Goal: Communication & Community: Share content

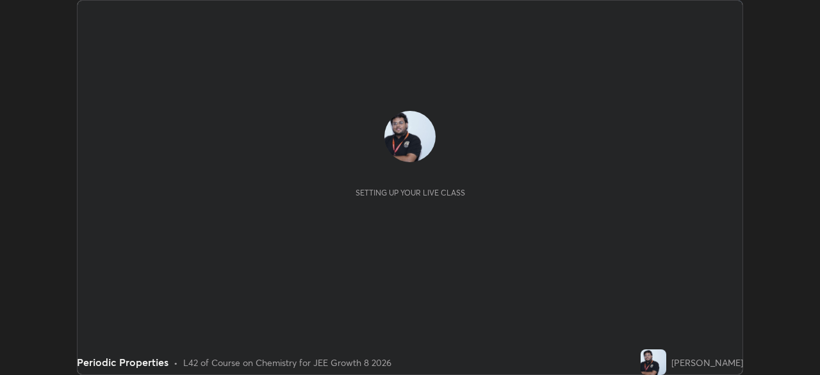
scroll to position [375, 820]
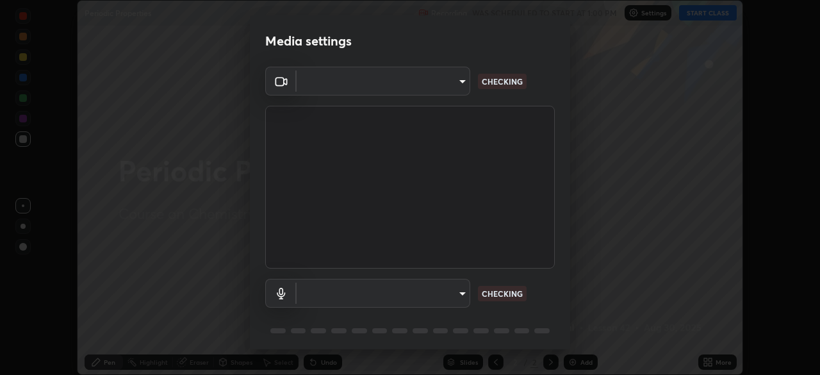
type input "fe2eda5321be6bfb45085b01def2d177fc83f1374430a0b32a6c530ce3caa1ed"
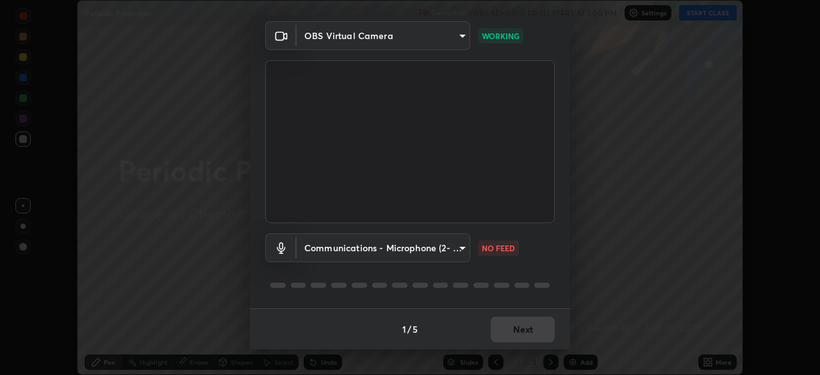
click at [382, 237] on body "Erase all Periodic Properties Recording WAS SCHEDULED TO START AT 1:00 PM Setti…" at bounding box center [410, 187] width 820 height 375
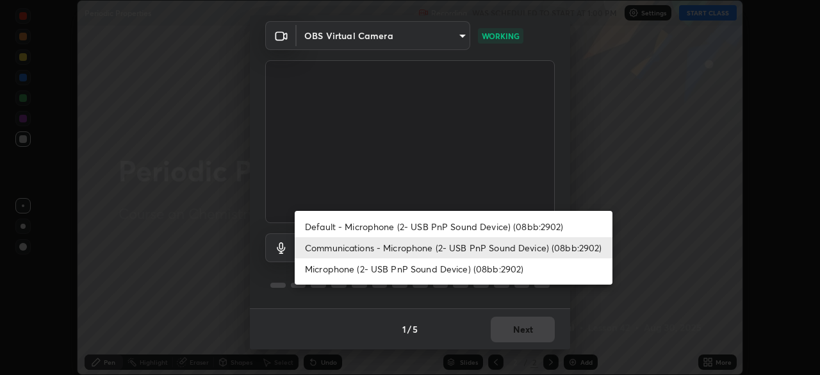
click at [389, 220] on li "Default - Microphone (2- USB PnP Sound Device) (08bb:2902)" at bounding box center [454, 226] width 318 height 21
type input "default"
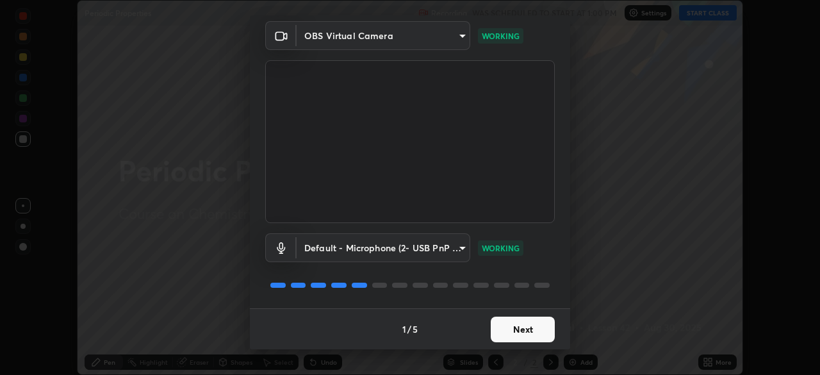
click at [521, 327] on button "Next" at bounding box center [523, 329] width 64 height 26
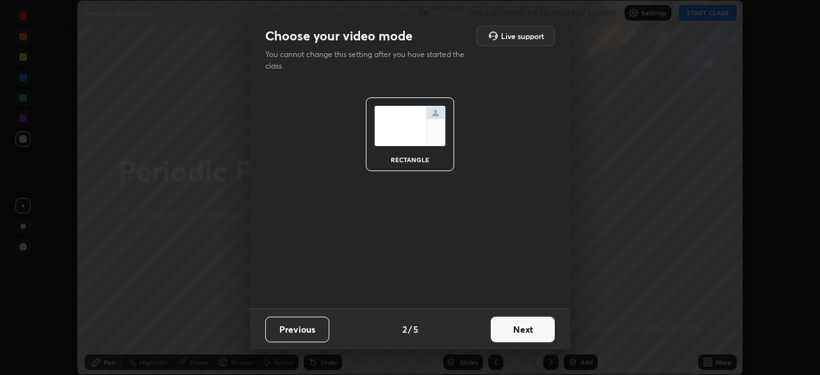
scroll to position [0, 0]
click at [524, 333] on button "Next" at bounding box center [523, 329] width 64 height 26
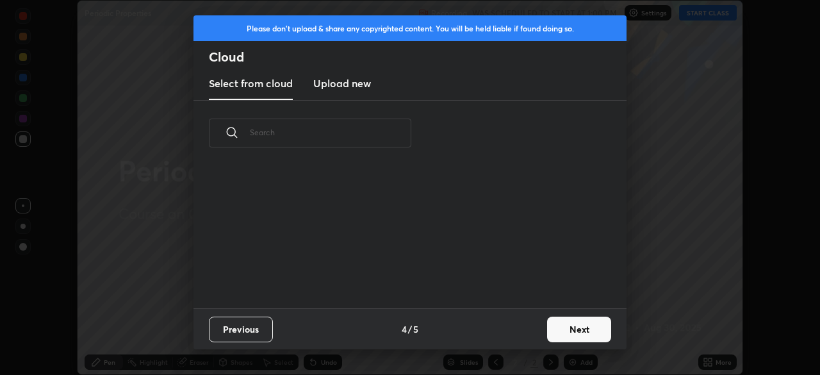
click at [526, 326] on div "Previous 4 / 5 Next" at bounding box center [409, 328] width 433 height 41
click at [581, 322] on button "Next" at bounding box center [579, 329] width 64 height 26
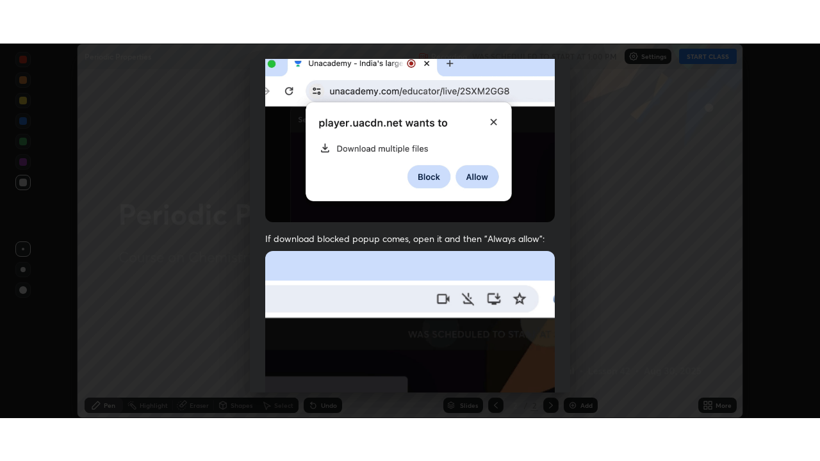
scroll to position [307, 0]
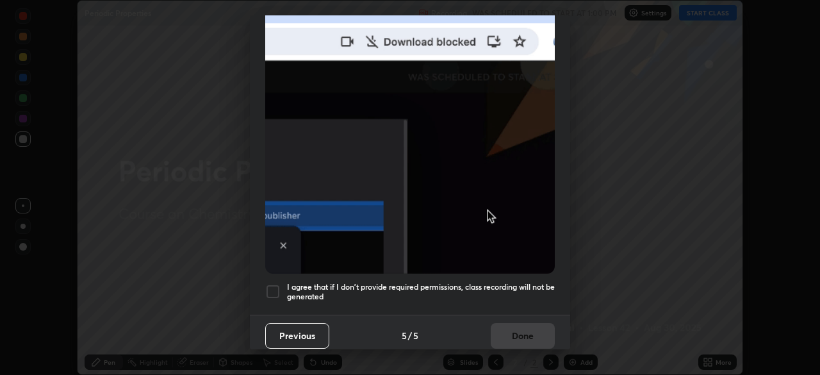
click at [278, 284] on div at bounding box center [272, 291] width 15 height 15
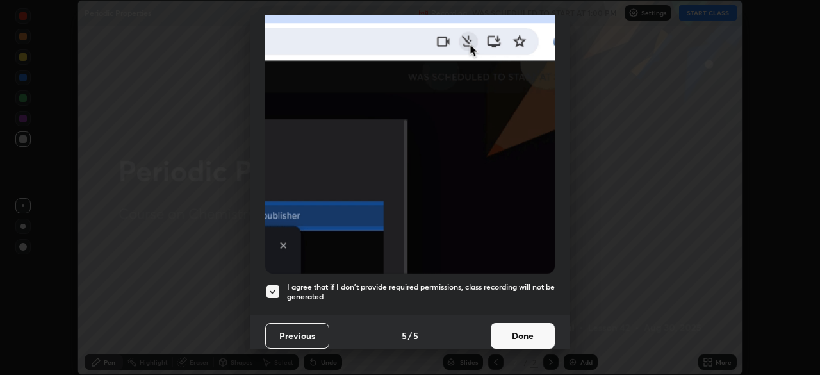
click at [270, 291] on div at bounding box center [272, 291] width 15 height 15
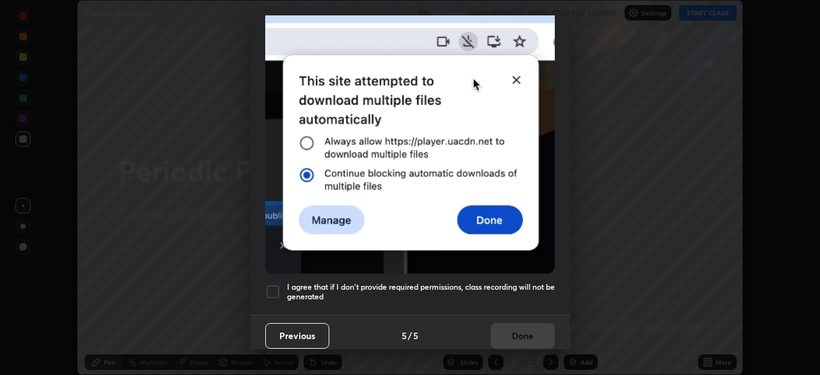
click at [274, 287] on div at bounding box center [272, 291] width 15 height 15
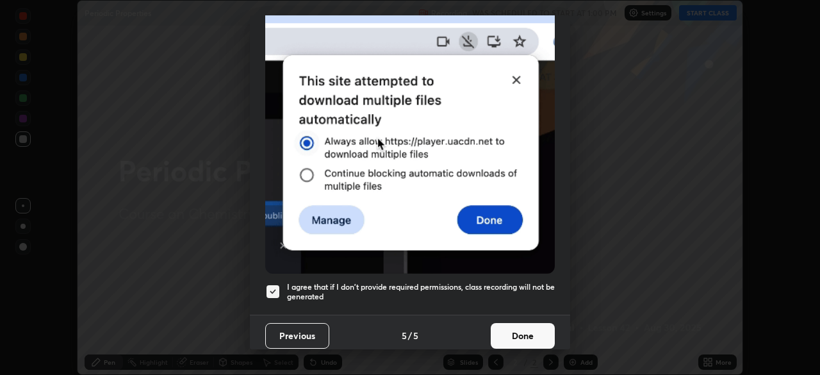
click at [534, 330] on button "Done" at bounding box center [523, 336] width 64 height 26
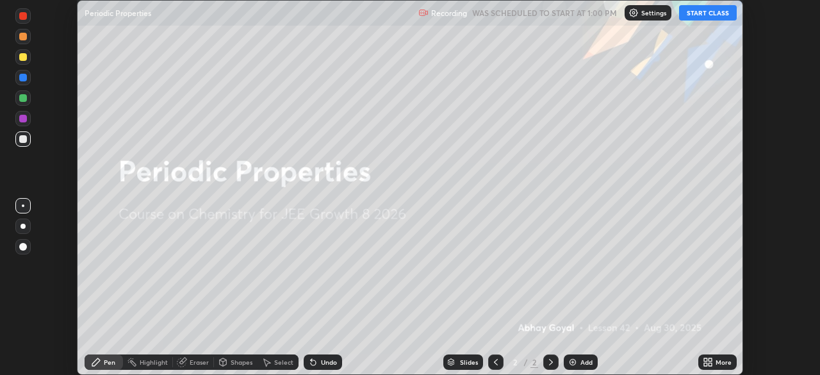
click at [700, 10] on button "START CLASS" at bounding box center [708, 12] width 58 height 15
click at [711, 360] on icon at bounding box center [709, 359] width 3 height 3
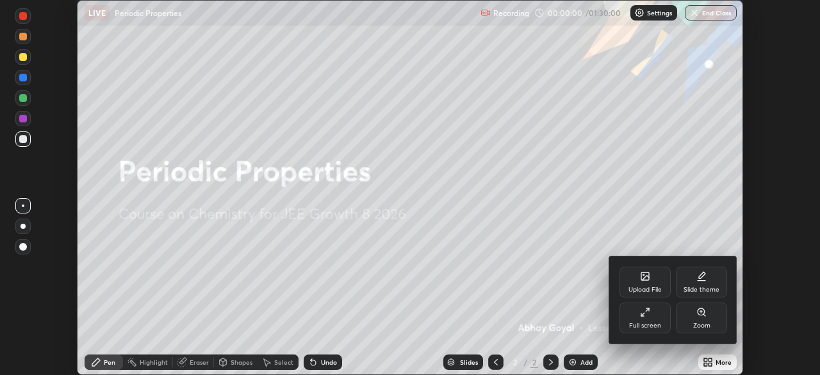
click at [647, 309] on icon at bounding box center [647, 309] width 3 height 3
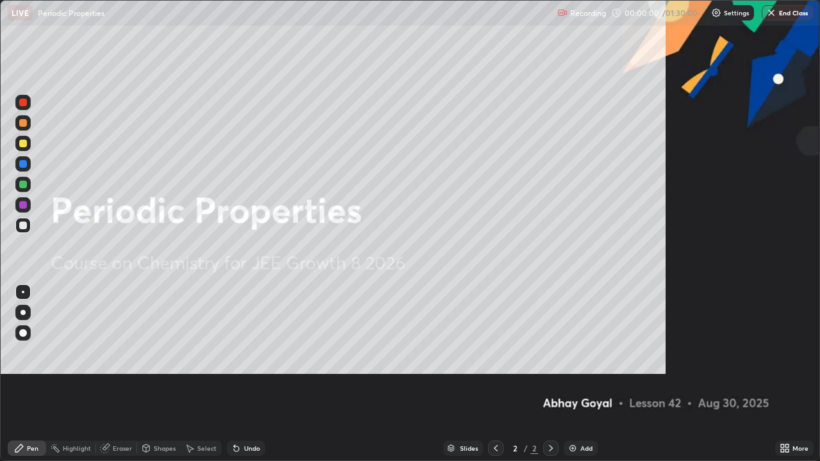
scroll to position [461, 820]
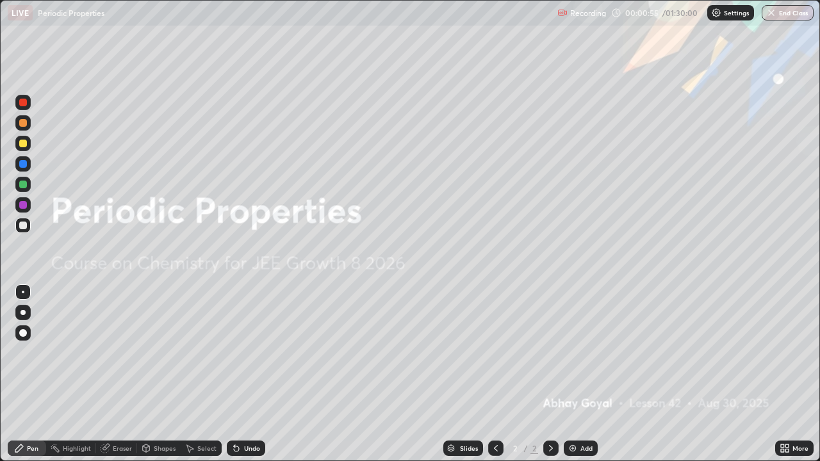
click at [578, 374] on div "Add" at bounding box center [581, 448] width 34 height 15
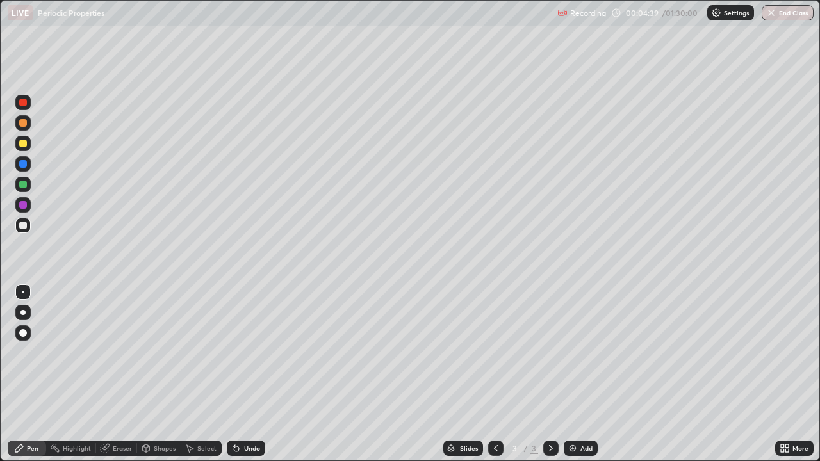
click at [20, 142] on div at bounding box center [23, 144] width 8 height 8
click at [573, 374] on img at bounding box center [572, 448] width 10 height 10
click at [18, 122] on div at bounding box center [22, 122] width 15 height 15
click at [19, 163] on div at bounding box center [23, 164] width 8 height 8
click at [23, 144] on div at bounding box center [23, 144] width 8 height 8
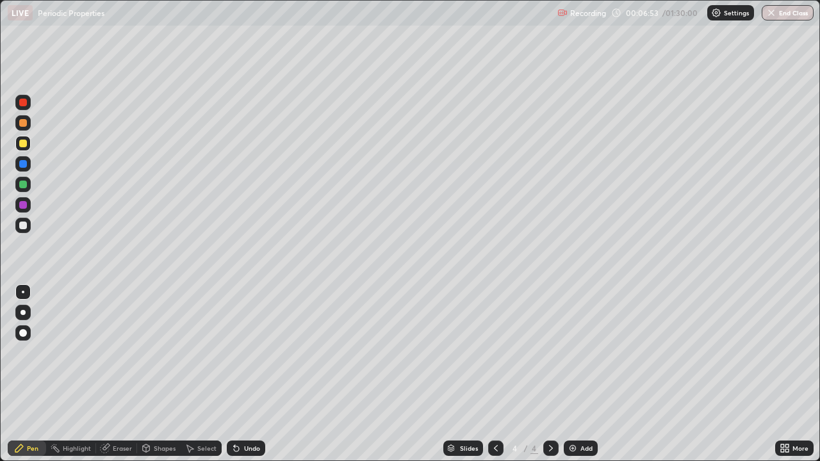
click at [24, 187] on div at bounding box center [23, 185] width 8 height 8
click at [581, 374] on div "Add" at bounding box center [586, 448] width 12 height 6
click at [580, 374] on div "Add" at bounding box center [586, 448] width 12 height 6
click at [22, 166] on div at bounding box center [23, 164] width 8 height 8
click at [250, 374] on div "Undo" at bounding box center [252, 448] width 16 height 6
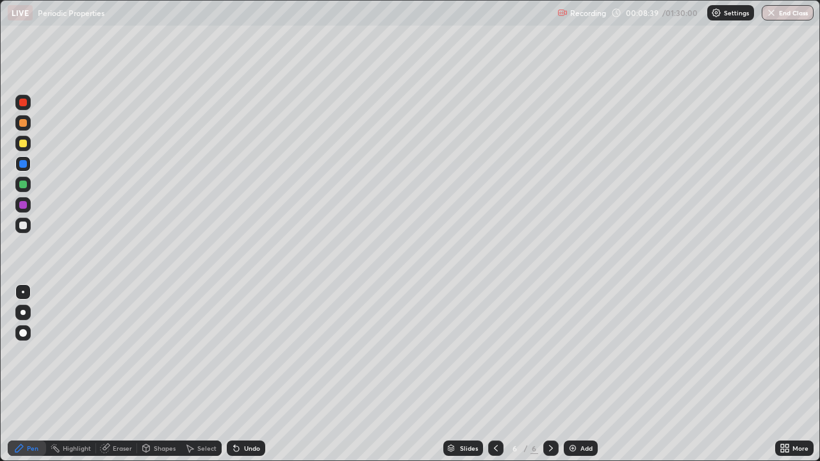
click at [24, 227] on div at bounding box center [23, 226] width 8 height 8
click at [24, 205] on div at bounding box center [23, 205] width 8 height 8
click at [28, 184] on div at bounding box center [22, 184] width 15 height 15
click at [23, 122] on div at bounding box center [23, 123] width 8 height 8
click at [26, 224] on div at bounding box center [23, 226] width 8 height 8
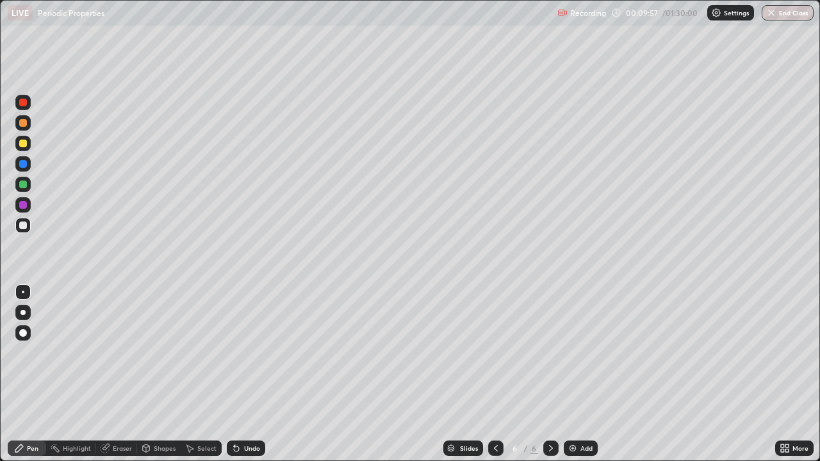
click at [244, 374] on div "Undo" at bounding box center [252, 448] width 16 height 6
click at [255, 374] on div "Undo" at bounding box center [246, 448] width 38 height 15
click at [248, 374] on div "Undo" at bounding box center [252, 448] width 16 height 6
click at [585, 374] on div "Add" at bounding box center [586, 448] width 12 height 6
click at [17, 201] on div at bounding box center [22, 204] width 15 height 15
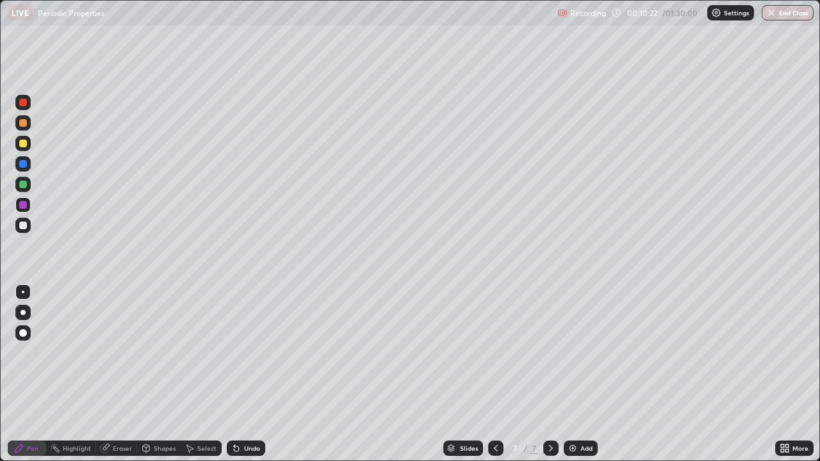
click at [23, 207] on div at bounding box center [23, 205] width 8 height 8
click at [21, 143] on div at bounding box center [23, 144] width 8 height 8
click at [576, 374] on img at bounding box center [572, 448] width 10 height 10
click at [16, 128] on div at bounding box center [22, 122] width 15 height 15
click at [25, 229] on div at bounding box center [23, 226] width 8 height 8
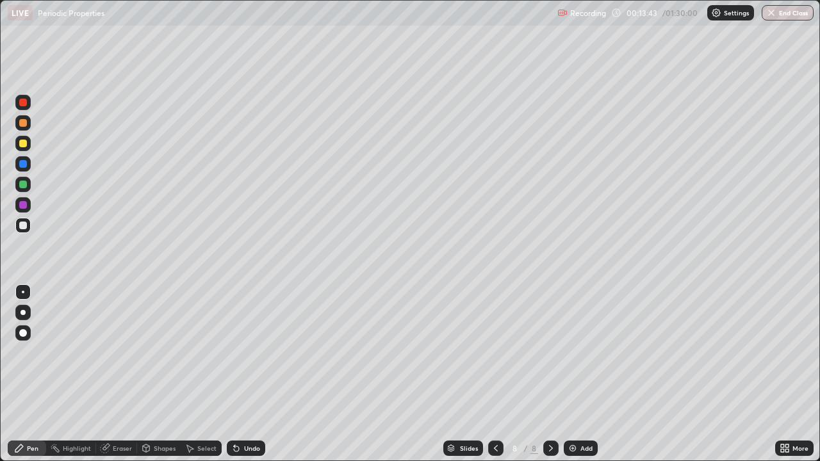
click at [577, 374] on div "Add" at bounding box center [581, 448] width 34 height 15
click at [250, 374] on div "Undo" at bounding box center [252, 448] width 16 height 6
click at [252, 374] on div "Undo" at bounding box center [252, 448] width 16 height 6
click at [247, 374] on div "Undo" at bounding box center [252, 448] width 16 height 6
click at [246, 374] on div "Undo" at bounding box center [252, 448] width 16 height 6
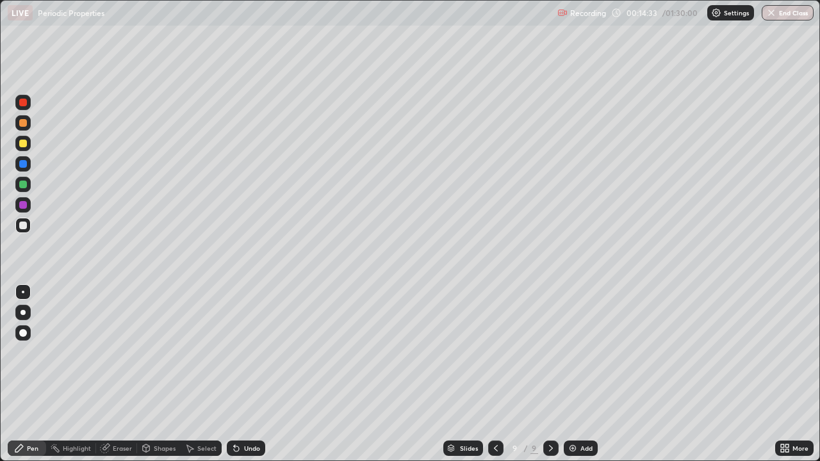
click at [19, 223] on div at bounding box center [23, 226] width 8 height 8
click at [24, 203] on div at bounding box center [23, 205] width 8 height 8
click at [24, 141] on div at bounding box center [23, 144] width 8 height 8
click at [580, 374] on div "Add" at bounding box center [586, 448] width 12 height 6
click at [22, 143] on div at bounding box center [23, 144] width 8 height 8
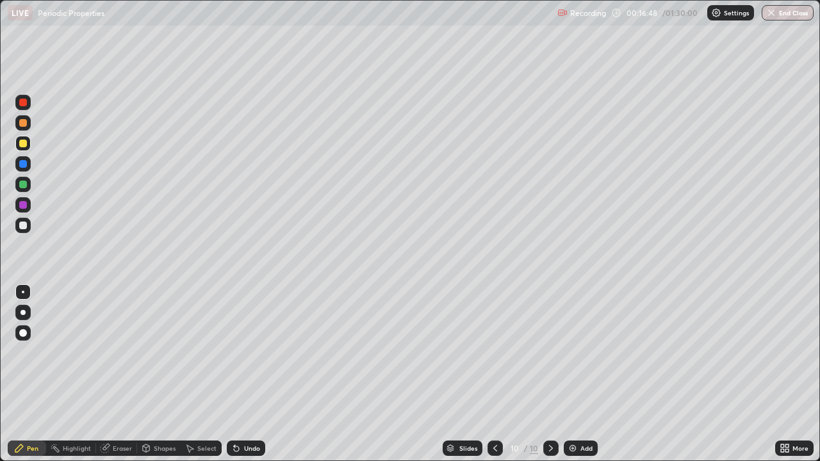
click at [21, 125] on div at bounding box center [23, 123] width 8 height 8
click at [24, 150] on div at bounding box center [22, 143] width 15 height 15
click at [24, 227] on div at bounding box center [23, 226] width 8 height 8
click at [115, 374] on div "Eraser" at bounding box center [122, 448] width 19 height 6
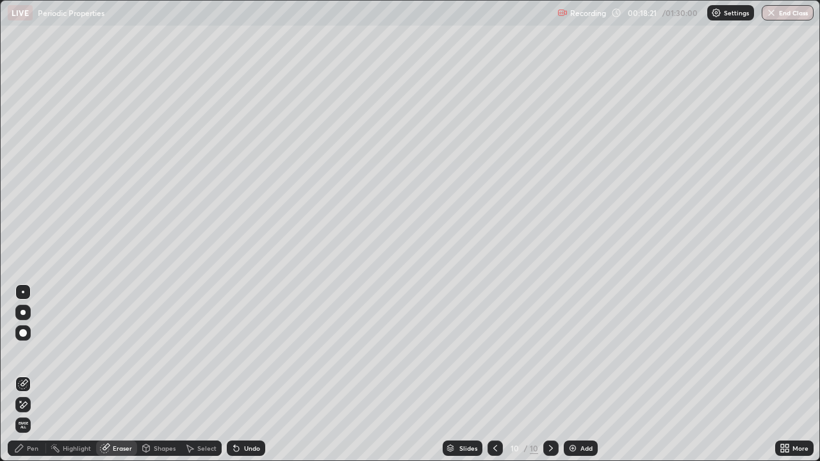
click at [29, 374] on div "Pen" at bounding box center [33, 448] width 12 height 6
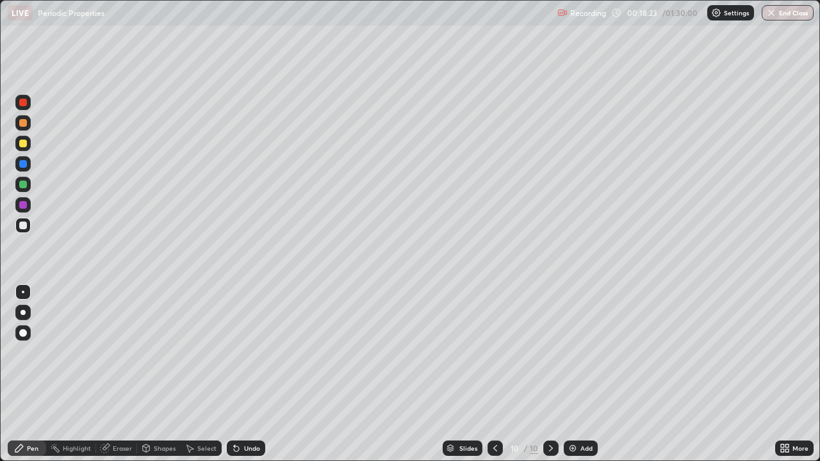
click at [19, 144] on div at bounding box center [23, 144] width 8 height 8
click at [20, 374] on icon at bounding box center [19, 448] width 8 height 8
click at [22, 225] on div at bounding box center [23, 226] width 8 height 8
click at [580, 374] on div "Add" at bounding box center [586, 448] width 12 height 6
click at [24, 145] on div at bounding box center [23, 144] width 8 height 8
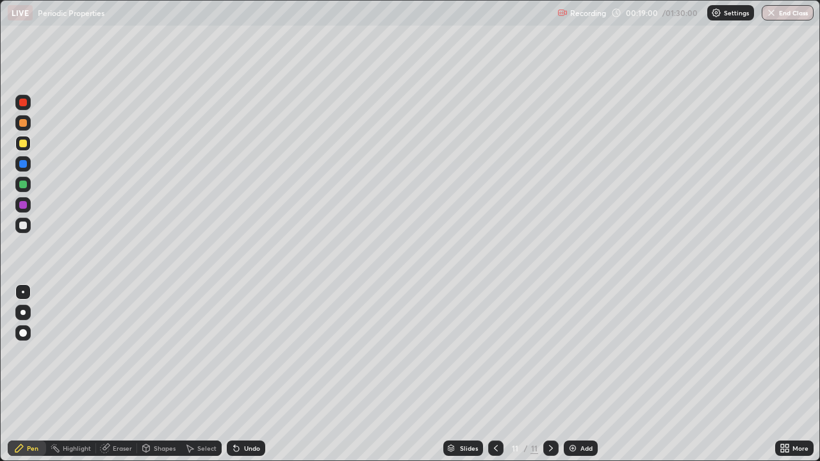
click at [22, 186] on div at bounding box center [23, 185] width 8 height 8
click at [22, 164] on div at bounding box center [23, 164] width 8 height 8
click at [585, 374] on div "Add" at bounding box center [586, 448] width 12 height 6
click at [24, 146] on div at bounding box center [23, 144] width 8 height 8
click at [492, 374] on icon at bounding box center [496, 448] width 10 height 10
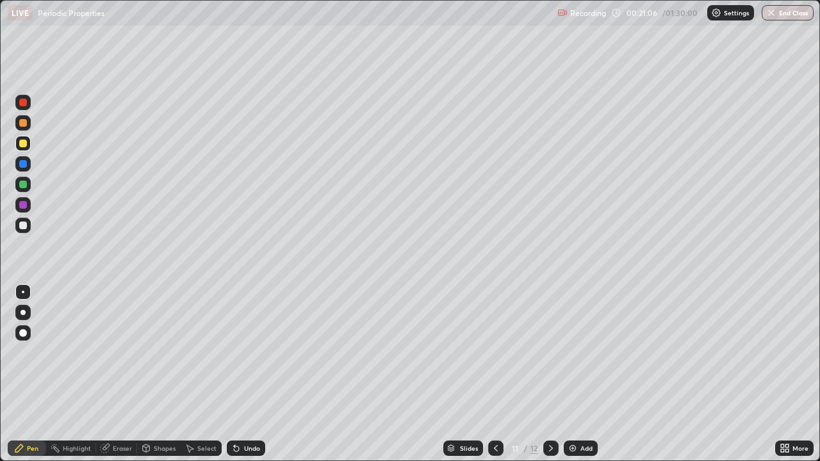
click at [550, 374] on icon at bounding box center [551, 448] width 10 height 10
click at [20, 227] on div at bounding box center [23, 226] width 8 height 8
click at [19, 124] on div at bounding box center [23, 123] width 8 height 8
click at [577, 374] on div "Add" at bounding box center [581, 448] width 34 height 15
click at [241, 374] on div "Undo" at bounding box center [246, 448] width 38 height 15
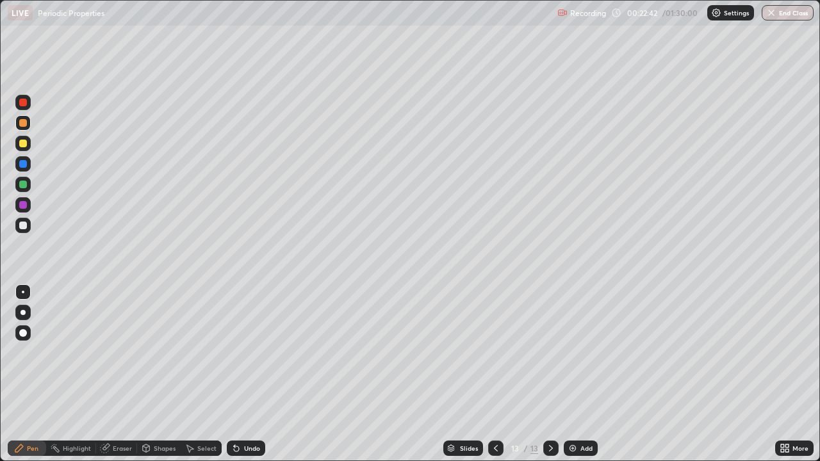
click at [241, 374] on div "Undo" at bounding box center [246, 448] width 38 height 15
click at [243, 374] on div "Undo" at bounding box center [246, 448] width 38 height 15
click at [21, 230] on div at bounding box center [22, 225] width 15 height 15
click at [22, 166] on div at bounding box center [23, 164] width 8 height 8
click at [21, 225] on div at bounding box center [23, 226] width 8 height 8
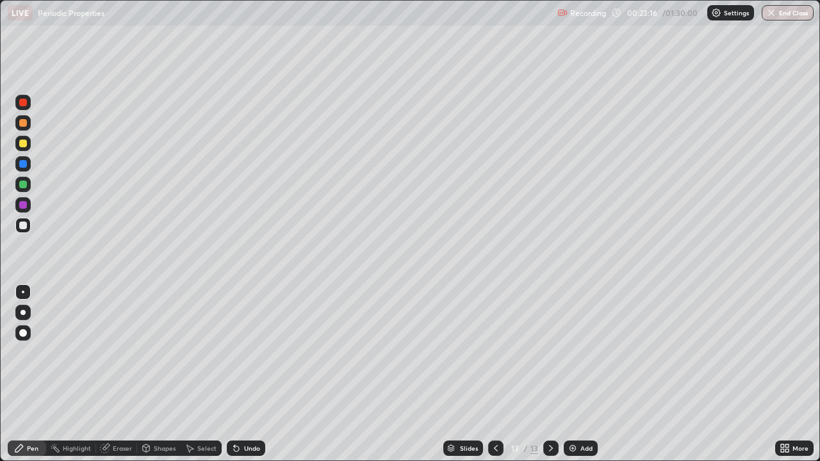
click at [28, 198] on div at bounding box center [22, 204] width 15 height 15
click at [583, 374] on div "Add" at bounding box center [586, 448] width 12 height 6
click at [21, 124] on div at bounding box center [23, 123] width 8 height 8
click at [25, 187] on div at bounding box center [23, 185] width 8 height 8
click at [20, 204] on div at bounding box center [23, 205] width 8 height 8
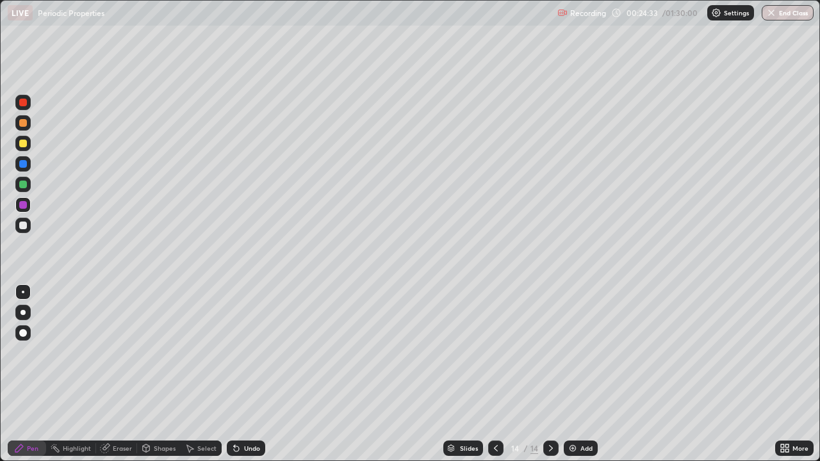
click at [23, 228] on div at bounding box center [23, 226] width 8 height 8
click at [20, 206] on div at bounding box center [23, 205] width 8 height 8
click at [23, 170] on div at bounding box center [22, 163] width 15 height 15
click at [238, 374] on icon at bounding box center [236, 448] width 10 height 10
click at [241, 374] on div "Undo" at bounding box center [246, 448] width 38 height 15
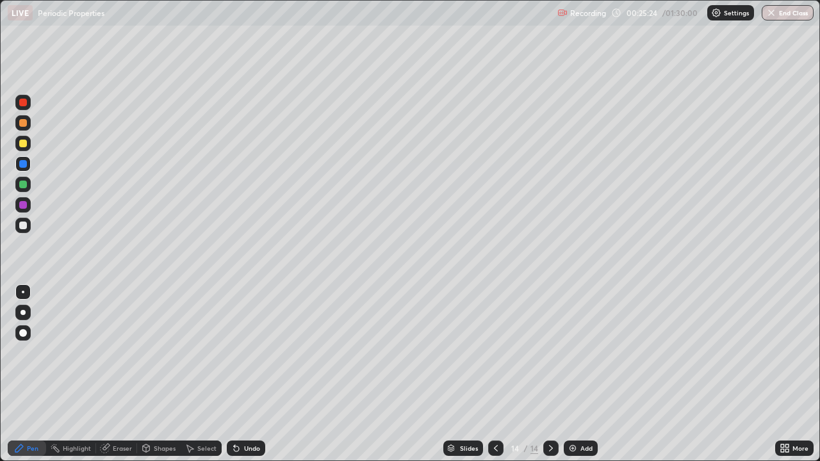
click at [241, 374] on div "Undo" at bounding box center [246, 448] width 38 height 15
click at [580, 374] on div "Add" at bounding box center [586, 448] width 12 height 6
click at [19, 144] on div at bounding box center [23, 144] width 8 height 8
click at [24, 226] on div at bounding box center [23, 226] width 8 height 8
click at [23, 206] on div at bounding box center [23, 205] width 8 height 8
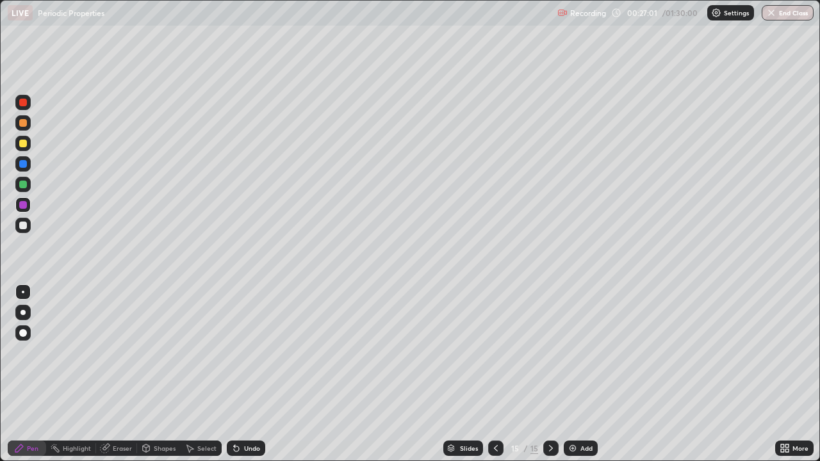
click at [494, 374] on icon at bounding box center [496, 448] width 4 height 6
click at [471, 374] on div "Slides" at bounding box center [469, 448] width 18 height 6
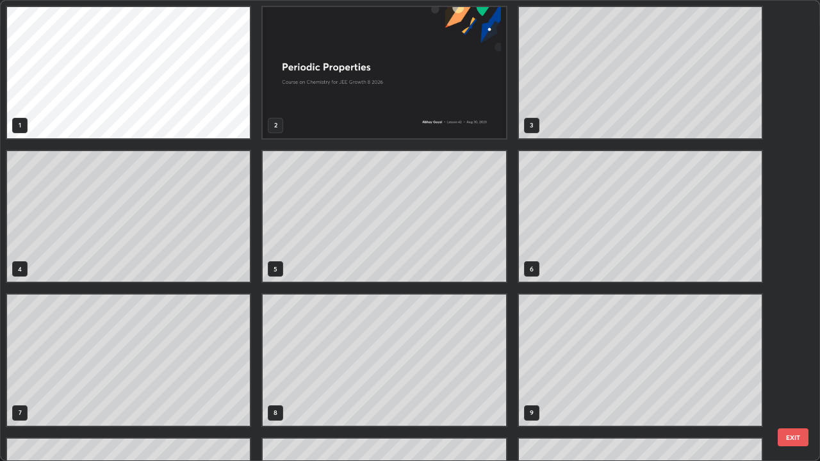
scroll to position [456, 812]
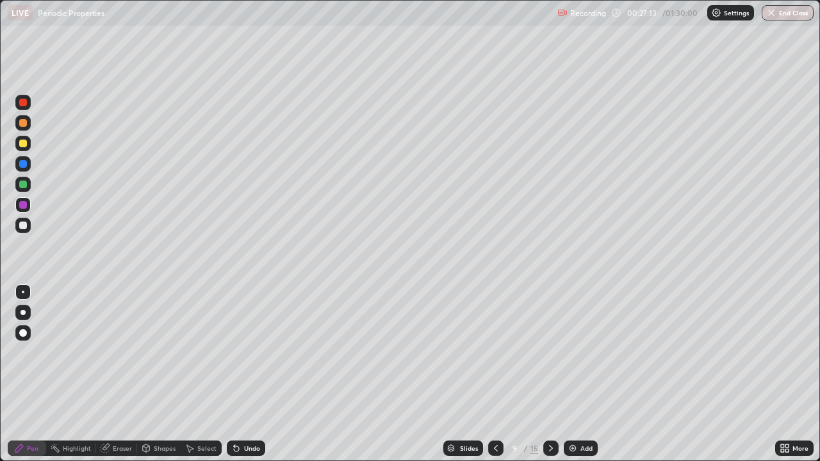
click at [544, 374] on div at bounding box center [550, 448] width 15 height 15
click at [549, 374] on icon at bounding box center [551, 448] width 10 height 10
click at [500, 374] on div at bounding box center [495, 448] width 15 height 15
click at [493, 374] on icon at bounding box center [496, 448] width 10 height 10
click at [549, 374] on icon at bounding box center [551, 448] width 10 height 10
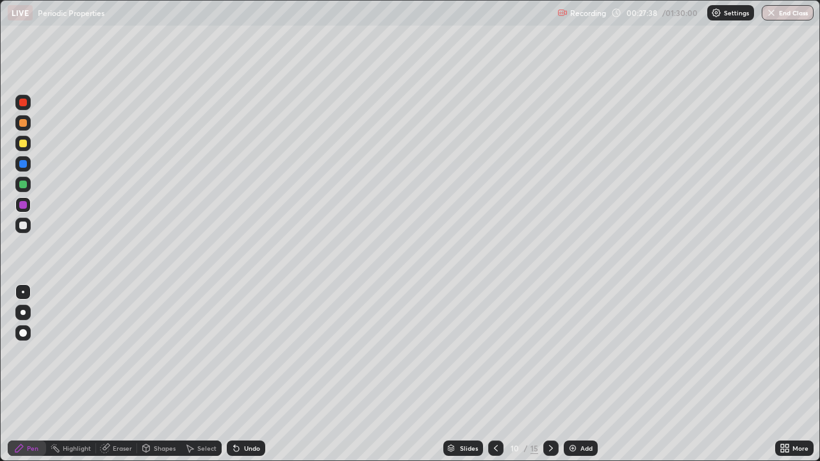
click at [22, 225] on div at bounding box center [23, 226] width 8 height 8
click at [243, 374] on div "Undo" at bounding box center [246, 448] width 38 height 15
click at [549, 374] on icon at bounding box center [551, 448] width 10 height 10
click at [25, 145] on div at bounding box center [23, 144] width 8 height 8
click at [252, 374] on div "Undo" at bounding box center [252, 448] width 16 height 6
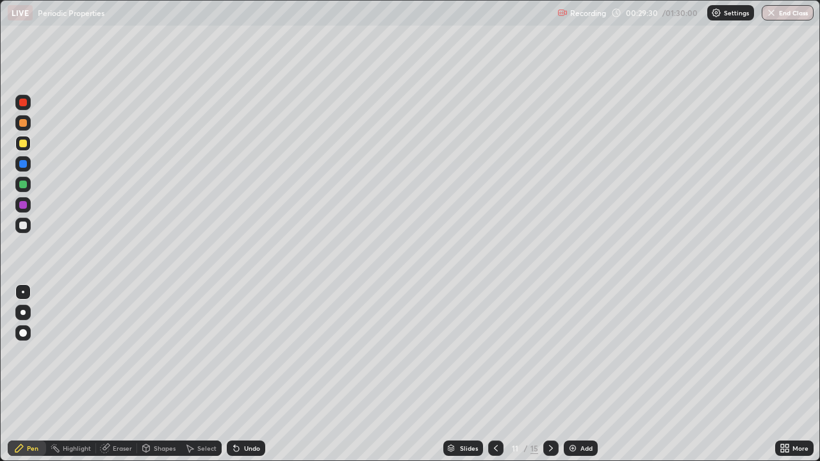
click at [248, 374] on div "Undo" at bounding box center [252, 448] width 16 height 6
click at [549, 374] on icon at bounding box center [551, 448] width 10 height 10
click at [22, 223] on div at bounding box center [23, 226] width 8 height 8
click at [23, 224] on div at bounding box center [23, 226] width 8 height 8
click at [28, 185] on div at bounding box center [22, 184] width 15 height 15
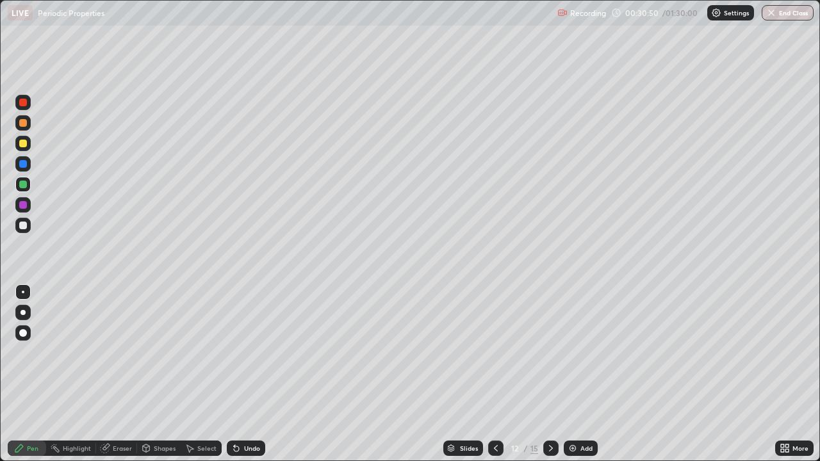
click at [244, 374] on div "Undo" at bounding box center [252, 448] width 16 height 6
click at [249, 374] on div "Undo" at bounding box center [252, 448] width 16 height 6
click at [250, 374] on div "Undo" at bounding box center [252, 448] width 16 height 6
click at [251, 374] on div "Undo" at bounding box center [252, 448] width 16 height 6
click at [252, 374] on div "Undo" at bounding box center [252, 448] width 16 height 6
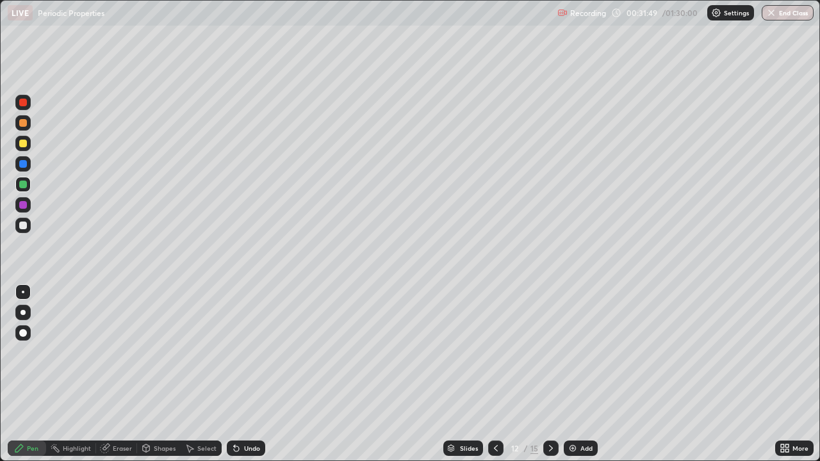
click at [549, 374] on icon at bounding box center [551, 448] width 10 height 10
click at [551, 374] on icon at bounding box center [551, 448] width 10 height 10
click at [24, 227] on div at bounding box center [23, 226] width 8 height 8
click at [24, 145] on div at bounding box center [23, 144] width 8 height 8
click at [240, 374] on div "Undo" at bounding box center [246, 448] width 38 height 15
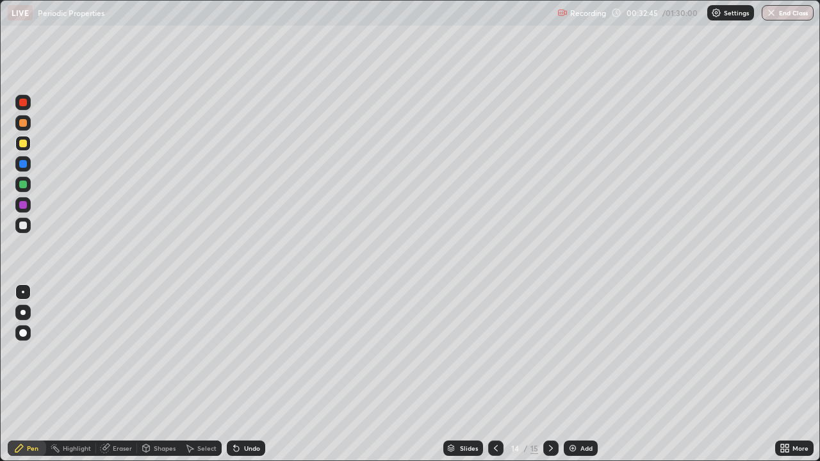
click at [248, 374] on div "Undo" at bounding box center [252, 448] width 16 height 6
click at [585, 374] on div "Add" at bounding box center [581, 448] width 34 height 15
click at [248, 374] on div "Undo" at bounding box center [252, 448] width 16 height 6
click at [250, 374] on div "Undo" at bounding box center [252, 448] width 16 height 6
click at [29, 230] on div at bounding box center [22, 225] width 15 height 15
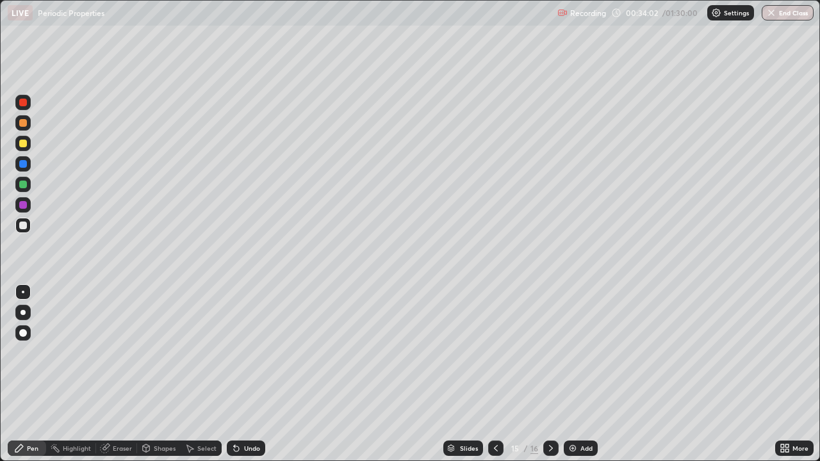
click at [252, 374] on div "Undo" at bounding box center [252, 448] width 16 height 6
click at [114, 374] on div "Eraser" at bounding box center [122, 448] width 19 height 6
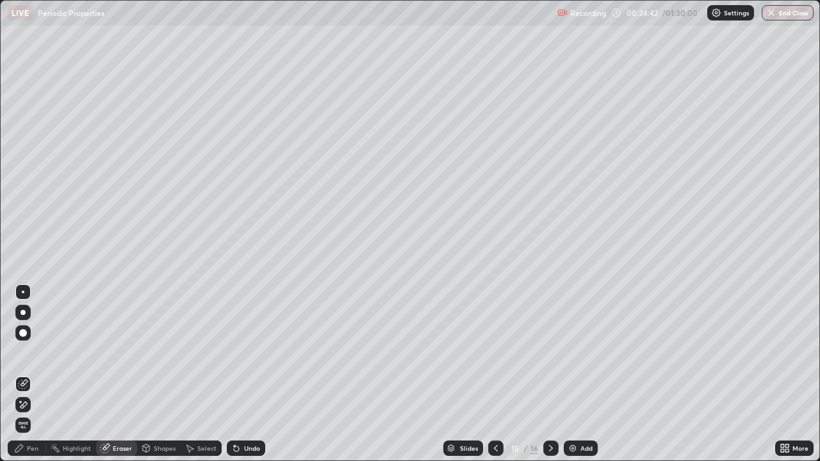
click at [32, 374] on div "Pen" at bounding box center [33, 448] width 12 height 6
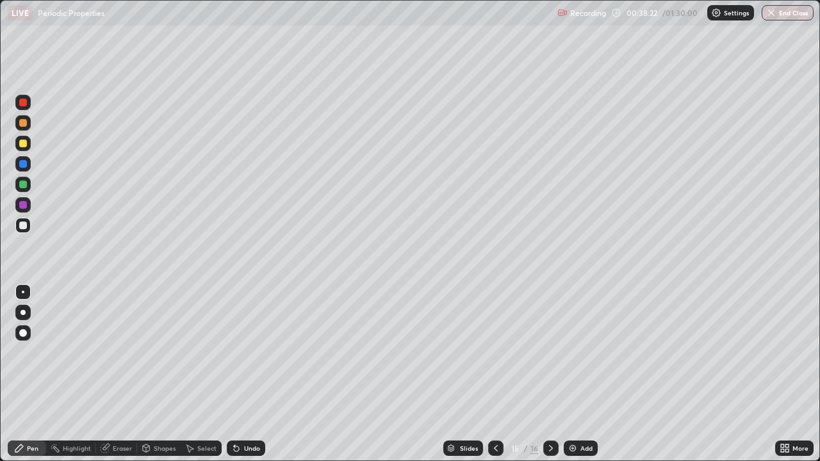
click at [578, 374] on div "Add" at bounding box center [581, 448] width 34 height 15
click at [22, 143] on div at bounding box center [23, 144] width 8 height 8
click at [114, 374] on div "Eraser" at bounding box center [116, 448] width 41 height 15
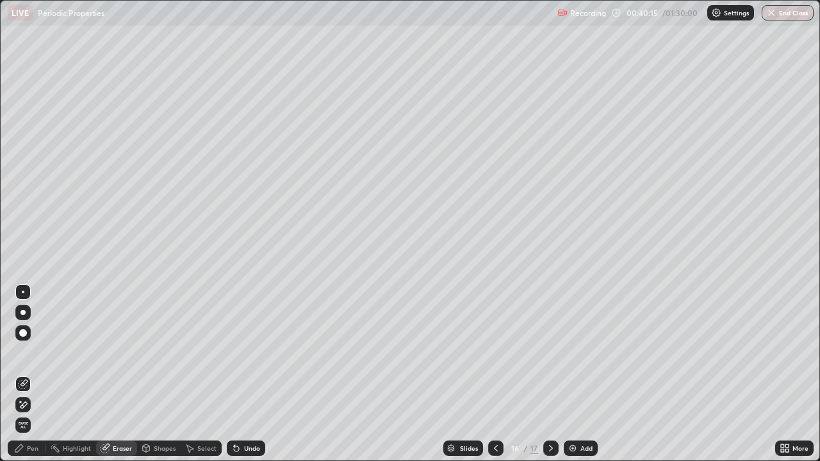
click at [32, 374] on div "Pen" at bounding box center [33, 448] width 12 height 6
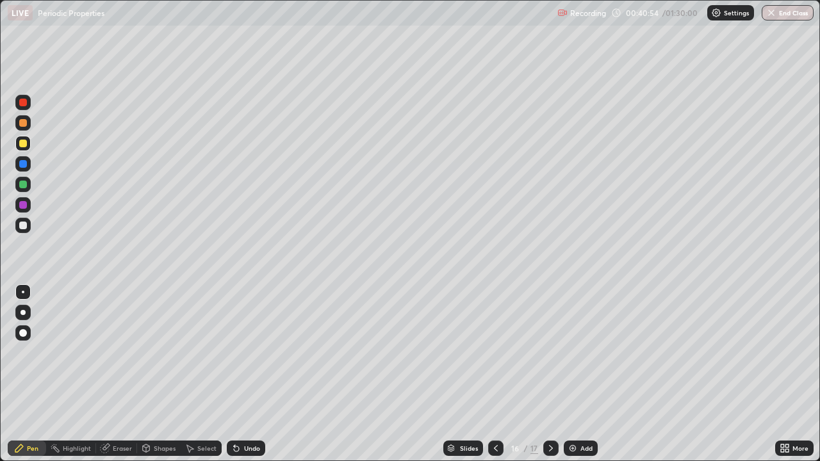
click at [584, 374] on div "Add" at bounding box center [586, 448] width 12 height 6
click at [580, 374] on div "Add" at bounding box center [586, 448] width 12 height 6
click at [20, 184] on div at bounding box center [23, 185] width 8 height 8
click at [489, 374] on div at bounding box center [495, 448] width 15 height 15
click at [543, 374] on div at bounding box center [550, 448] width 15 height 15
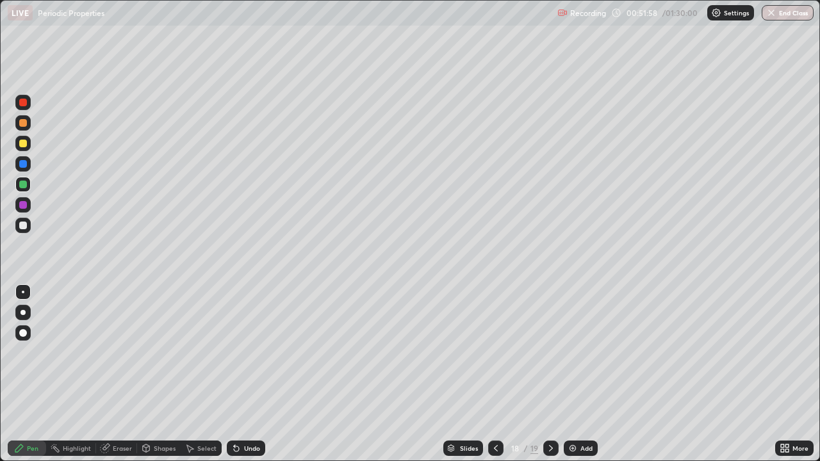
click at [550, 374] on icon at bounding box center [551, 448] width 10 height 10
click at [578, 374] on div "Add" at bounding box center [581, 448] width 34 height 15
click at [16, 222] on div at bounding box center [22, 225] width 15 height 15
click at [23, 184] on div at bounding box center [23, 185] width 8 height 8
click at [588, 374] on div "Add" at bounding box center [587, 448] width 12 height 6
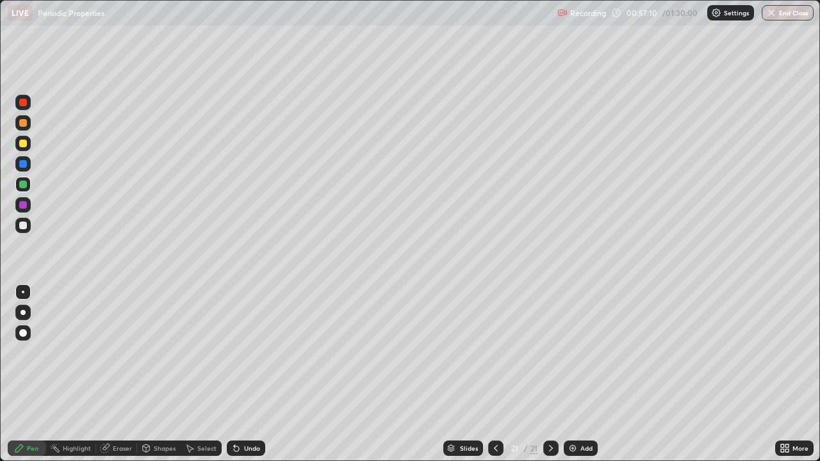
click at [250, 374] on div "Undo" at bounding box center [246, 448] width 38 height 15
click at [28, 220] on div at bounding box center [22, 225] width 15 height 15
click at [581, 374] on div "Add" at bounding box center [581, 448] width 34 height 15
click at [590, 374] on div "Add" at bounding box center [586, 448] width 12 height 6
click at [20, 145] on div at bounding box center [23, 144] width 8 height 8
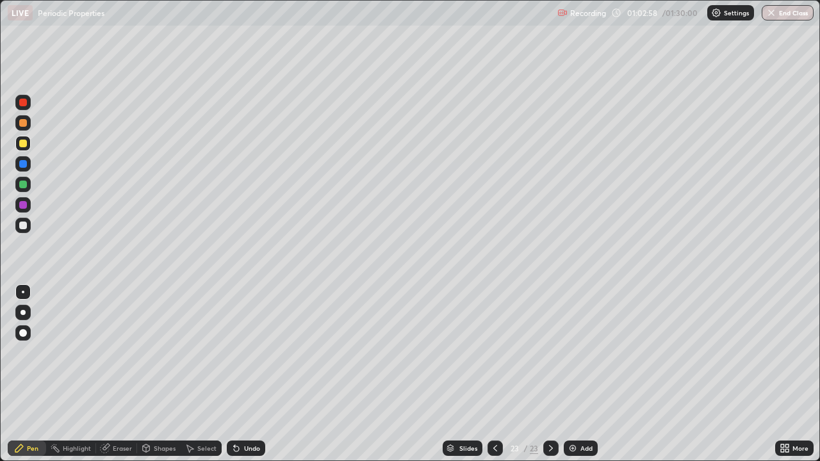
click at [23, 185] on div at bounding box center [23, 185] width 8 height 8
click at [22, 229] on div at bounding box center [23, 226] width 8 height 8
click at [583, 374] on div "Add" at bounding box center [586, 448] width 12 height 6
click at [110, 374] on div "Eraser" at bounding box center [116, 448] width 41 height 15
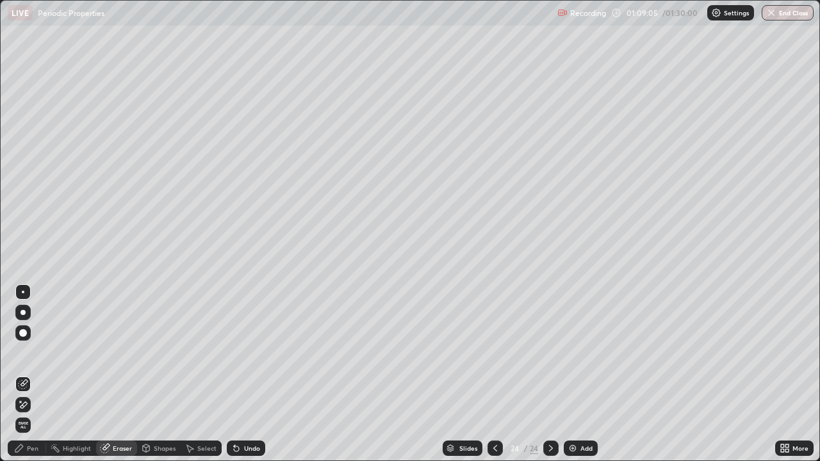
click at [33, 374] on div "Pen" at bounding box center [33, 448] width 12 height 6
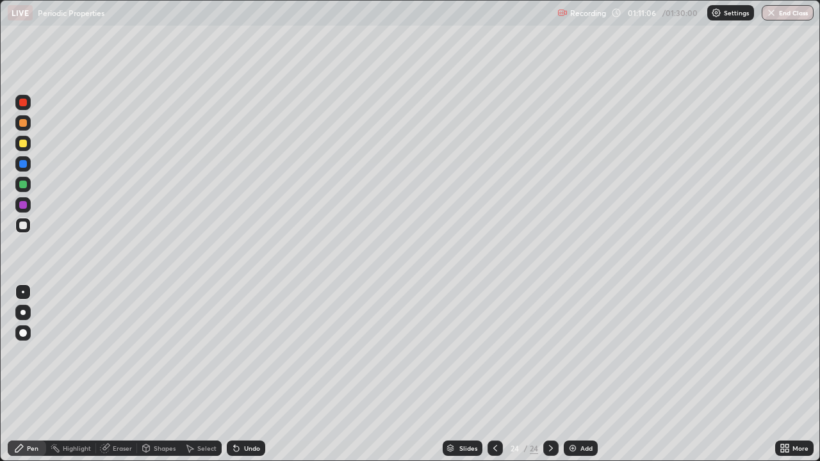
click at [573, 374] on img at bounding box center [572, 448] width 10 height 10
click at [582, 374] on div "Add" at bounding box center [581, 448] width 34 height 15
click at [578, 374] on div "Add" at bounding box center [581, 448] width 34 height 15
click at [250, 374] on div "Undo" at bounding box center [252, 448] width 16 height 6
click at [255, 374] on div "Undo" at bounding box center [246, 448] width 38 height 15
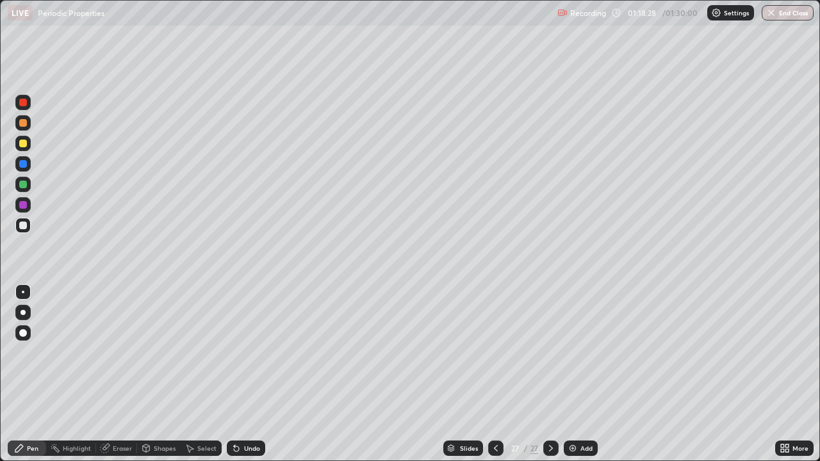
click at [784, 13] on button "End Class" at bounding box center [787, 12] width 52 height 15
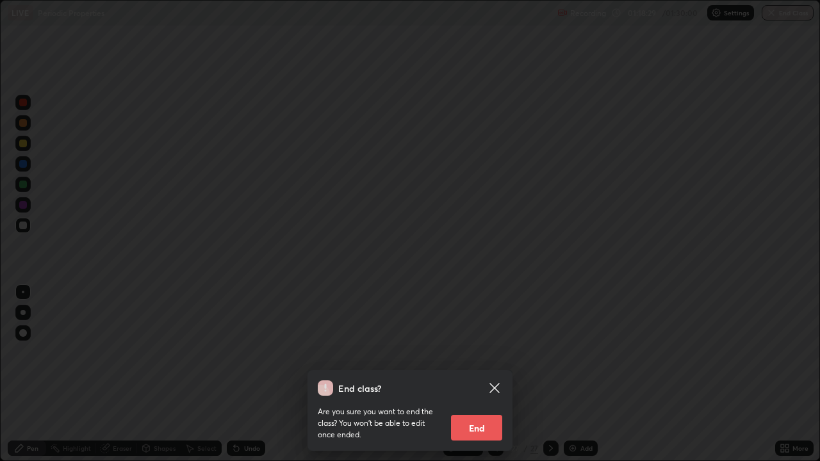
click at [479, 374] on button "End" at bounding box center [476, 428] width 51 height 26
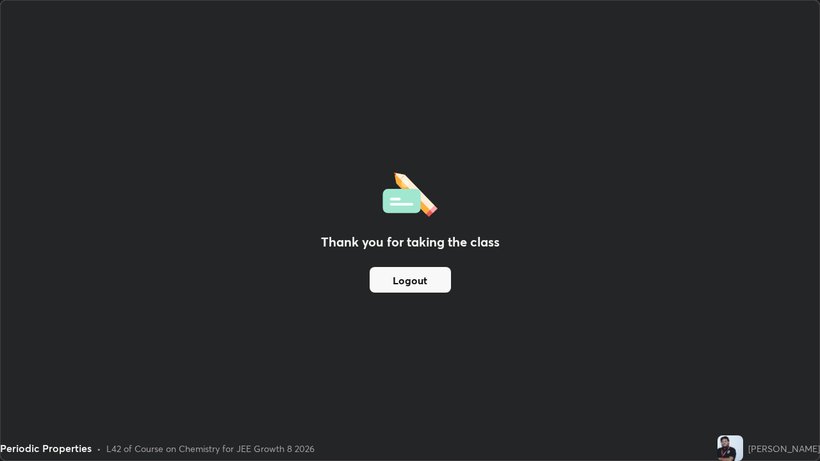
click at [425, 277] on button "Logout" at bounding box center [410, 280] width 81 height 26
